Goal: Task Accomplishment & Management: Complete application form

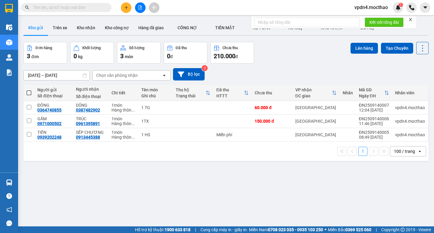
click at [128, 13] on div "Kết quả tìm kiếm ( 0 ) Bộ lọc Ngày lên hàng gần nhất No Data vpdn4.mocthao 1" at bounding box center [217, 7] width 434 height 15
click at [124, 11] on button at bounding box center [126, 7] width 11 height 11
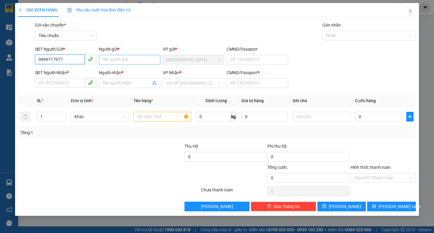
type input "0899117977"
click at [128, 57] on input "Người gửi *" at bounding box center [130, 60] width 62 height 10
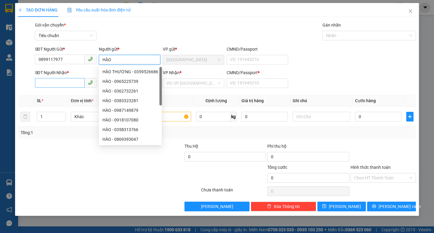
type input "HÀO"
click at [75, 82] on input "SĐT Người Nhận *" at bounding box center [60, 83] width 50 height 10
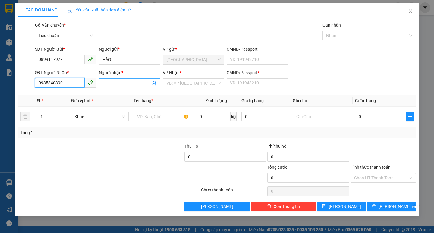
type input "0935340390"
click at [115, 84] on input "Người nhận *" at bounding box center [127, 83] width 48 height 7
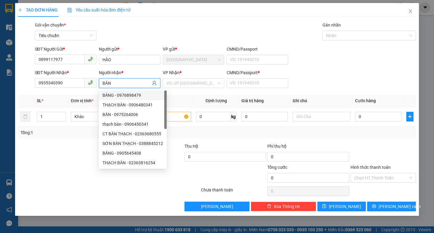
click at [125, 84] on input "BÀN" at bounding box center [127, 83] width 48 height 7
type input "B"
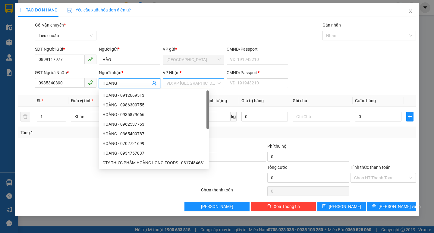
type input "HOÀNG"
click at [186, 85] on input "search" at bounding box center [191, 83] width 50 height 9
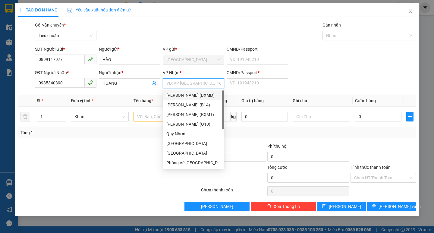
type input "T"
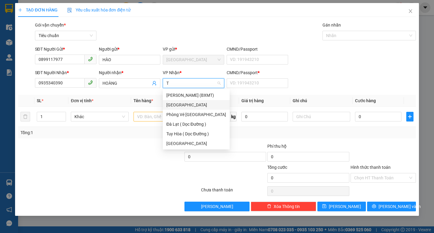
click at [179, 104] on div "[GEOGRAPHIC_DATA]" at bounding box center [196, 105] width 60 height 7
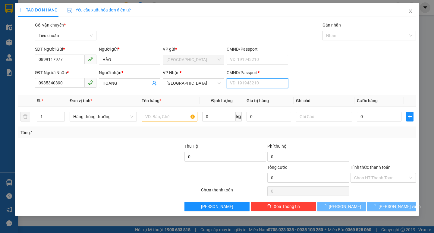
click at [231, 83] on input "CMND/Passport *" at bounding box center [258, 83] width 62 height 10
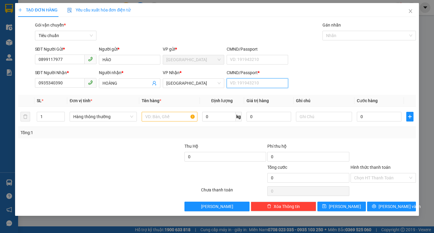
type input "O"
type input "0"
click at [152, 118] on input "text" at bounding box center [170, 117] width 56 height 10
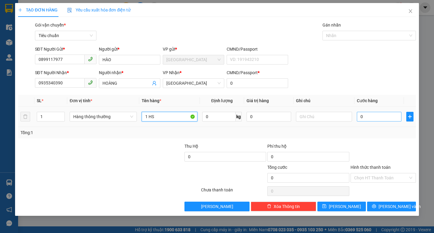
type input "1 HS"
click at [368, 118] on input "0" at bounding box center [379, 117] width 45 height 10
type input "3"
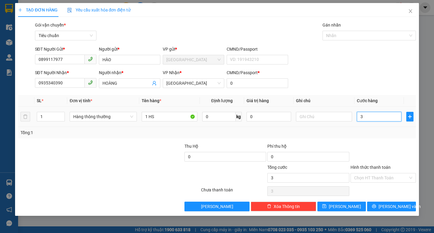
type input "30"
type input "30.000"
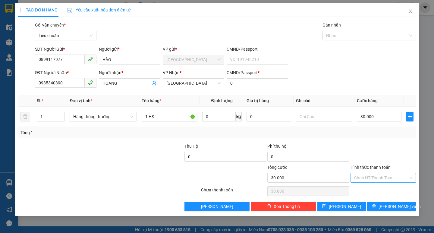
click at [363, 178] on input "Hình thức thanh toán" at bounding box center [381, 177] width 54 height 9
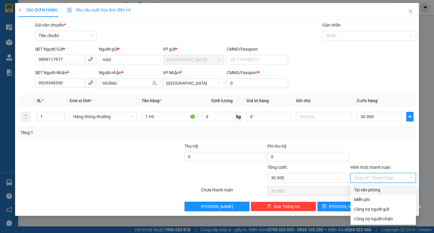
click at [367, 190] on div "Tại văn phòng" at bounding box center [383, 190] width 58 height 7
type input "0"
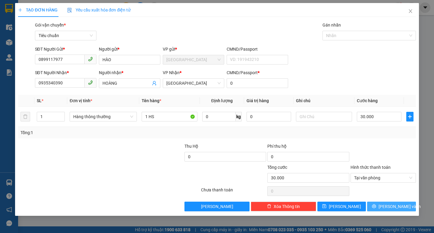
click at [378, 206] on button "[PERSON_NAME] và In" at bounding box center [391, 207] width 49 height 10
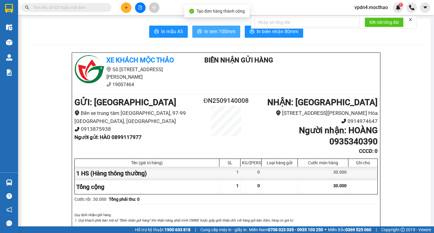
click at [204, 28] on span "In tem 100mm" at bounding box center [219, 32] width 31 height 8
click at [215, 32] on span "In tem 100mm" at bounding box center [219, 32] width 31 height 8
